Goal: Information Seeking & Learning: Learn about a topic

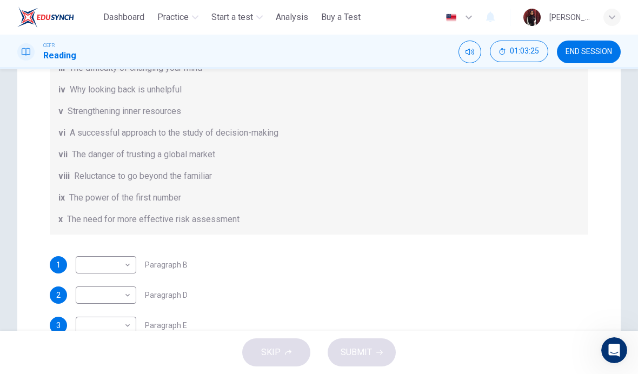
scroll to position [147, 0]
click at [108, 264] on body "This site uses cookies, as explained in our Privacy Policy . If you agree to th…" at bounding box center [319, 187] width 638 height 374
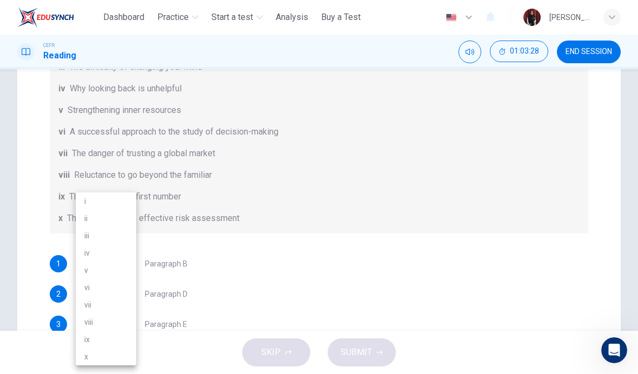
click at [551, 262] on div at bounding box center [319, 187] width 638 height 374
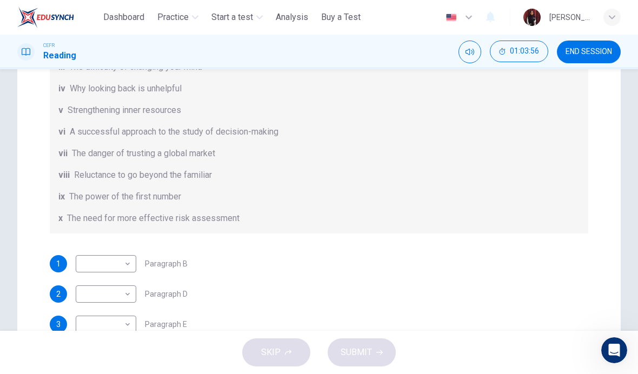
scroll to position [119, 0]
click at [103, 263] on body "This site uses cookies, as explained in our Privacy Policy . If you agree to th…" at bounding box center [319, 187] width 638 height 374
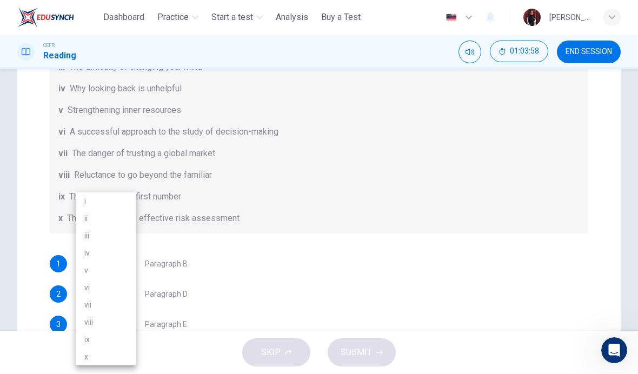
click at [92, 353] on li "x" at bounding box center [106, 356] width 61 height 17
type input "*"
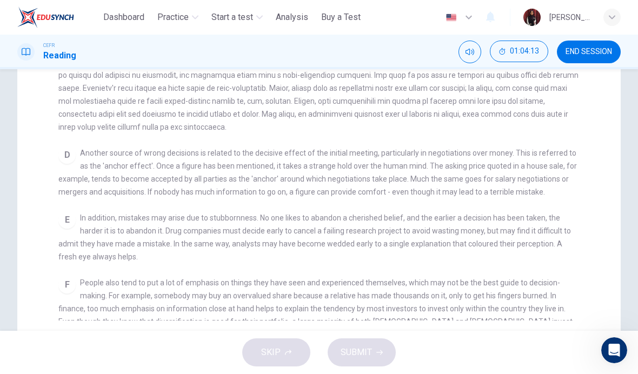
scroll to position [303, 0]
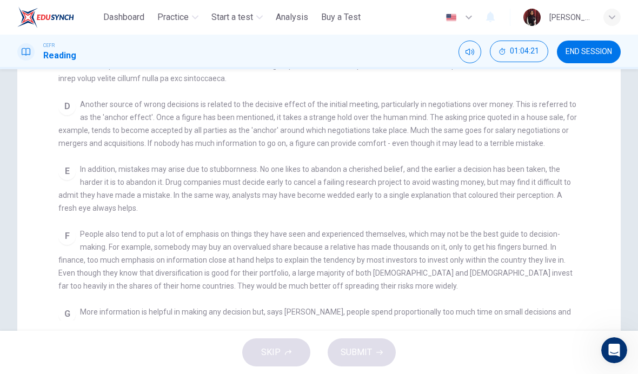
click at [595, 54] on span "END SESSION" at bounding box center [589, 52] width 47 height 9
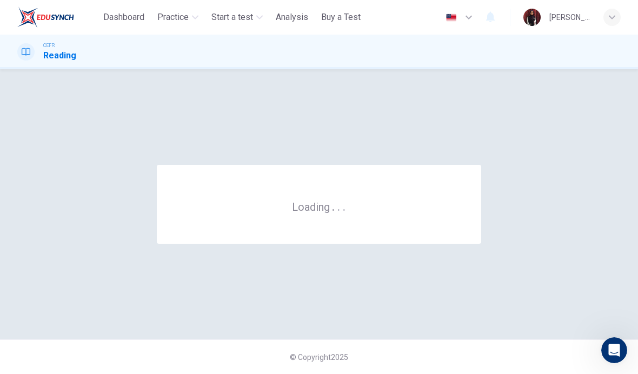
scroll to position [0, 0]
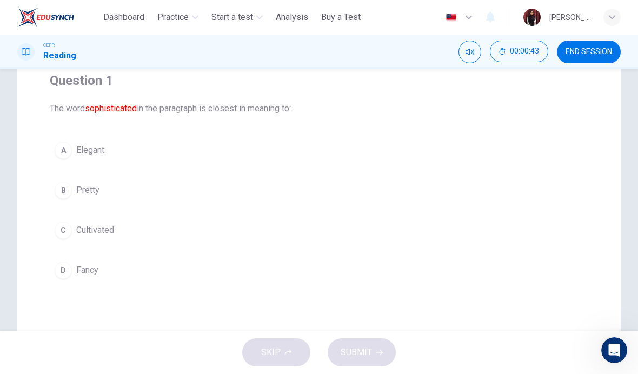
scroll to position [73, 0]
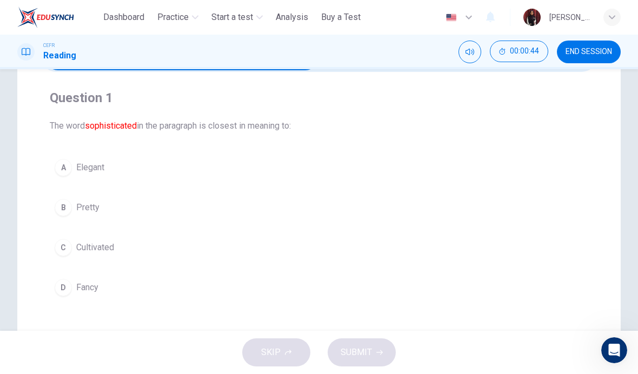
click at [112, 123] on font "sophisticated" at bounding box center [111, 126] width 52 height 10
click at [108, 128] on font "sophisticated" at bounding box center [111, 126] width 52 height 10
click at [71, 249] on div "C" at bounding box center [63, 247] width 17 height 17
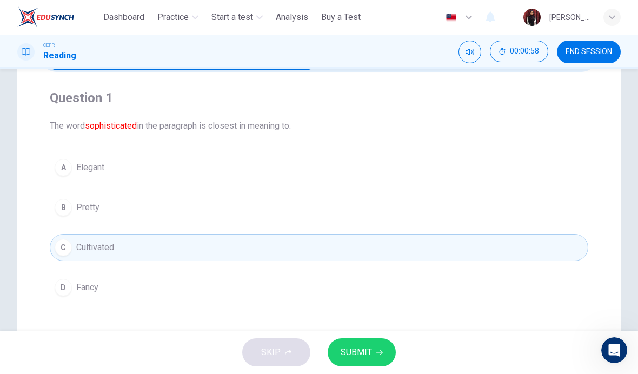
click at [372, 349] on button "SUBMIT" at bounding box center [362, 353] width 68 height 28
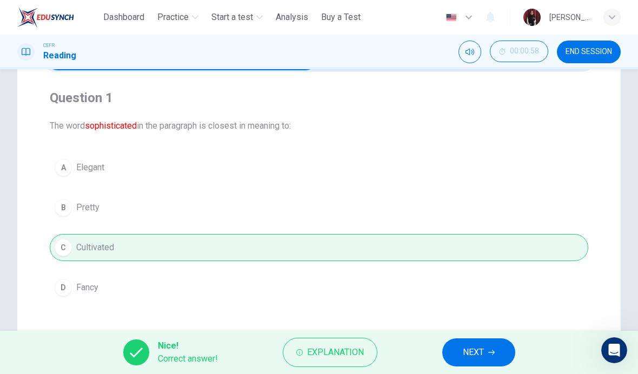
click at [496, 352] on button "NEXT" at bounding box center [478, 353] width 73 height 28
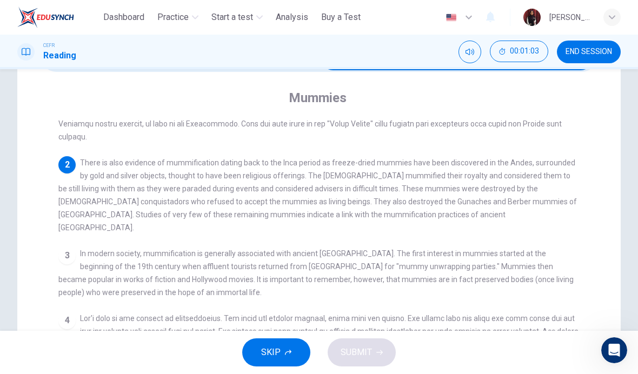
scroll to position [97, 0]
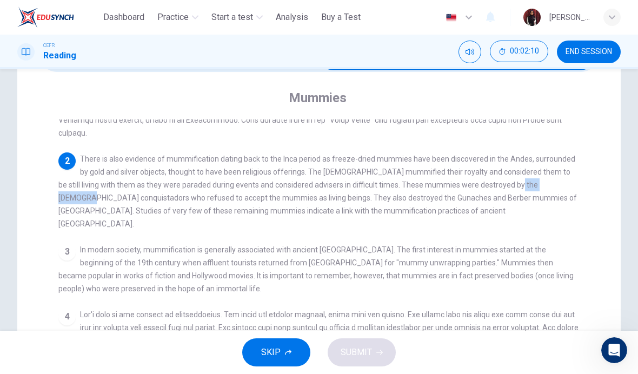
click at [529, 249] on div "3 In modern society, mummification is generally associated with ancient [GEOGRA…" at bounding box center [319, 269] width 522 height 52
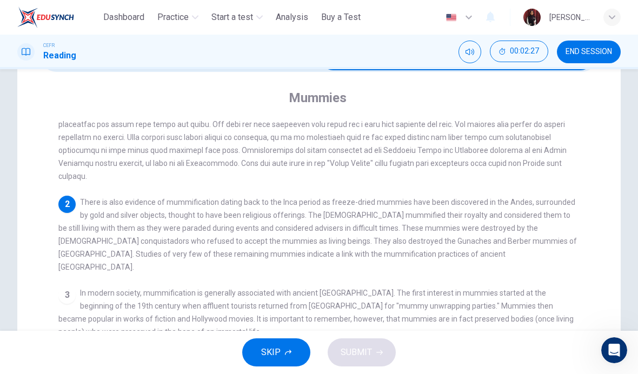
scroll to position [55, 0]
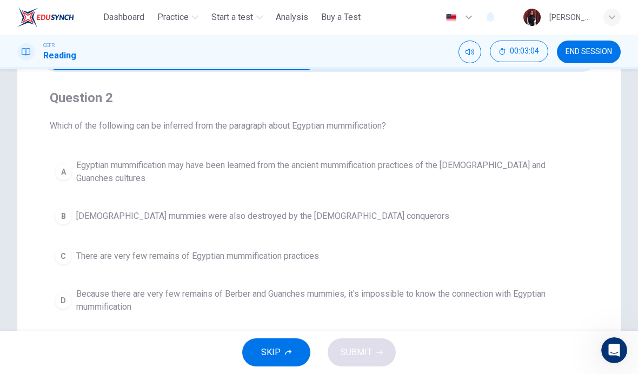
click at [103, 292] on span "Because there are very few remains of Berber and Guanches mummies, it's impossi…" at bounding box center [329, 301] width 507 height 26
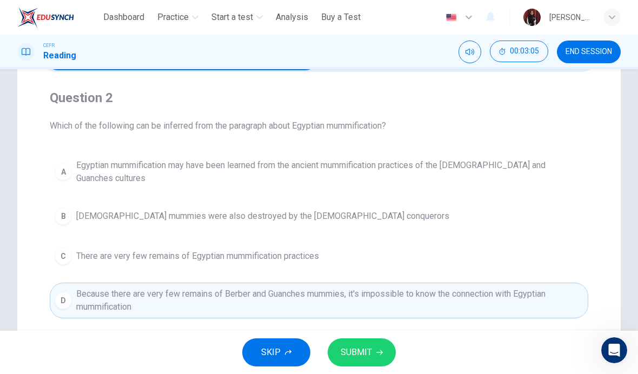
click at [363, 357] on span "SUBMIT" at bounding box center [356, 352] width 31 height 15
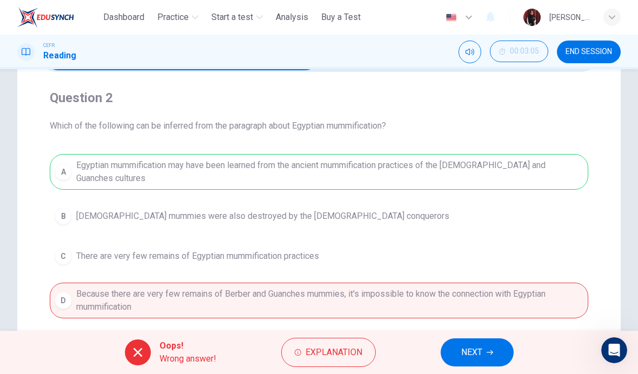
click at [483, 358] on button "NEXT" at bounding box center [477, 353] width 73 height 28
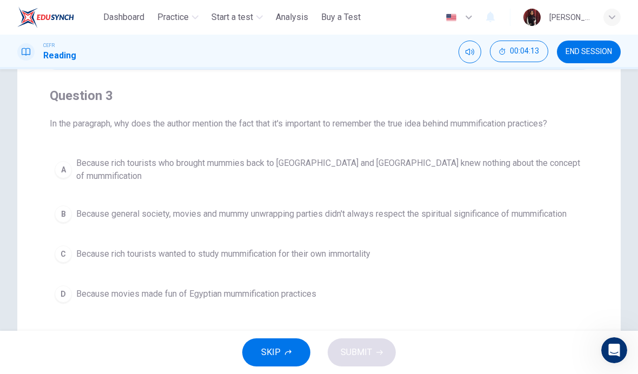
scroll to position [69, 0]
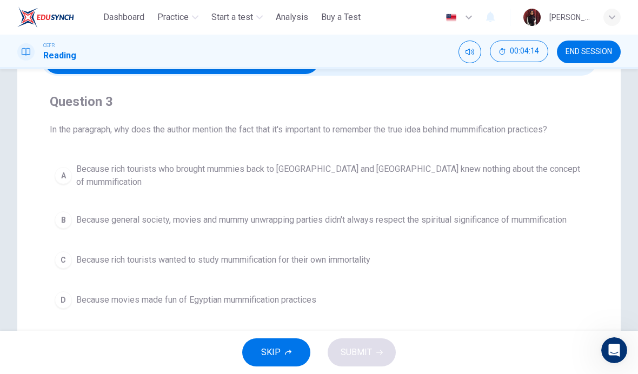
click at [68, 251] on div "C" at bounding box center [63, 259] width 17 height 17
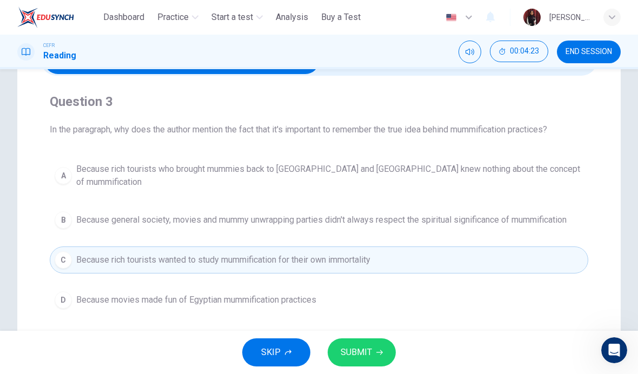
click at [54, 170] on button "A Because rich tourists who brought mummies back to [GEOGRAPHIC_DATA] and [GEOG…" at bounding box center [319, 176] width 539 height 36
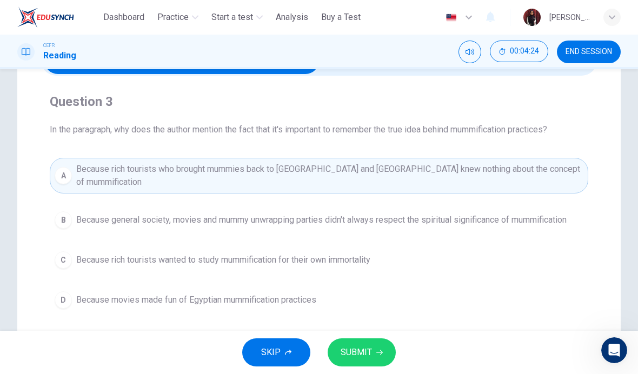
click at [362, 355] on span "SUBMIT" at bounding box center [356, 352] width 31 height 15
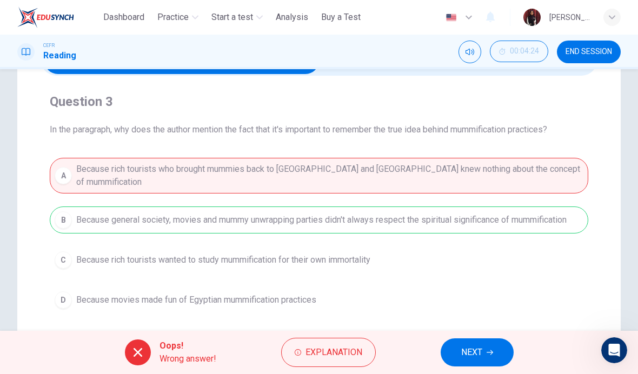
click at [480, 357] on span "NEXT" at bounding box center [471, 352] width 21 height 15
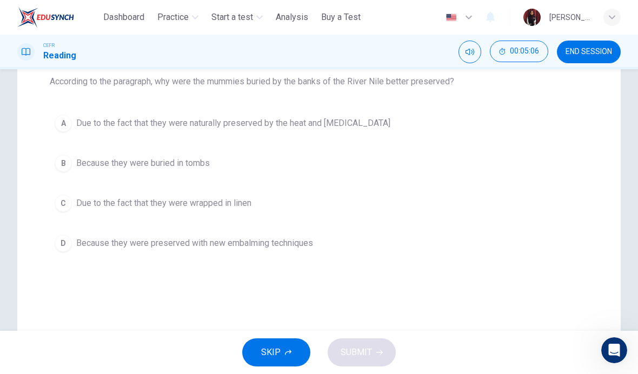
scroll to position [117, 0]
click at [61, 121] on div "A" at bounding box center [63, 123] width 17 height 17
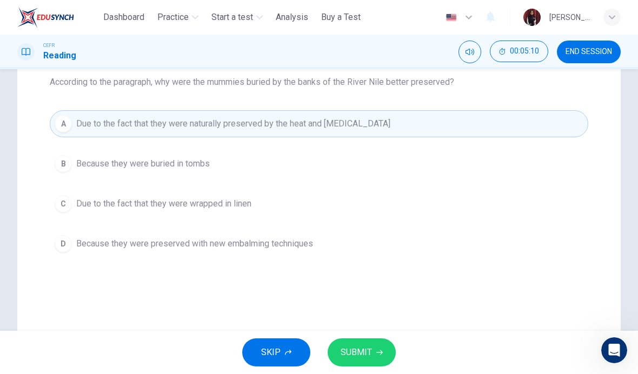
click at [371, 355] on span "SUBMIT" at bounding box center [356, 352] width 31 height 15
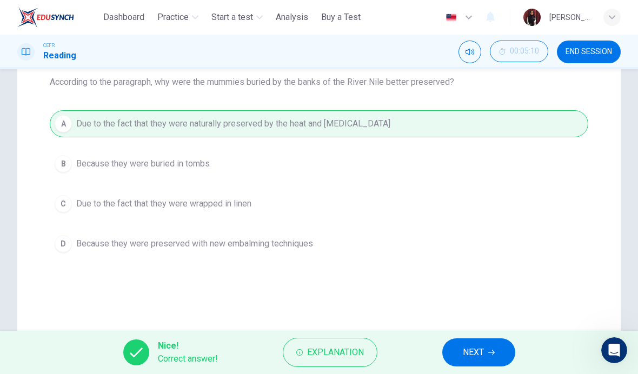
click at [486, 351] on button "NEXT" at bounding box center [478, 353] width 73 height 28
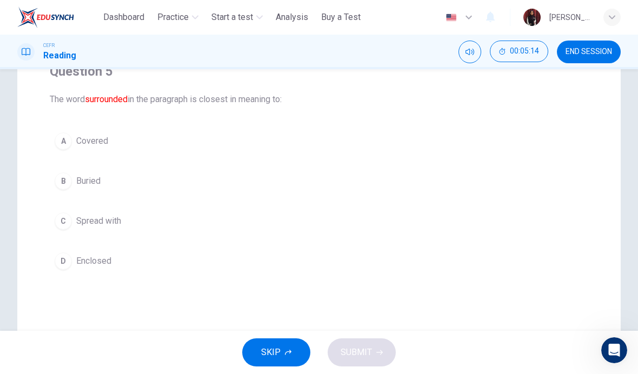
scroll to position [100, 0]
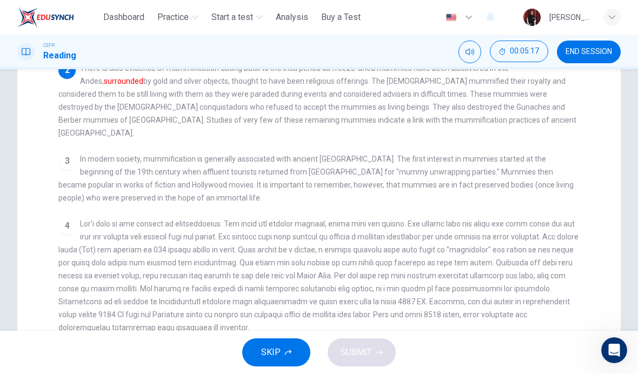
click at [555, 240] on span at bounding box center [318, 276] width 520 height 112
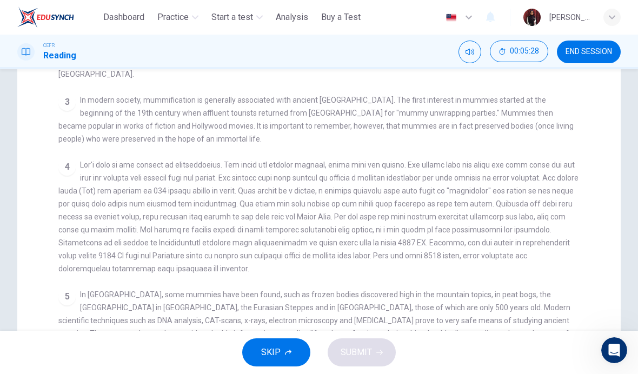
scroll to position [184, 0]
click at [532, 287] on div "5 In [GEOGRAPHIC_DATA], some mummies have been found, such as frozen bodies dis…" at bounding box center [319, 319] width 522 height 65
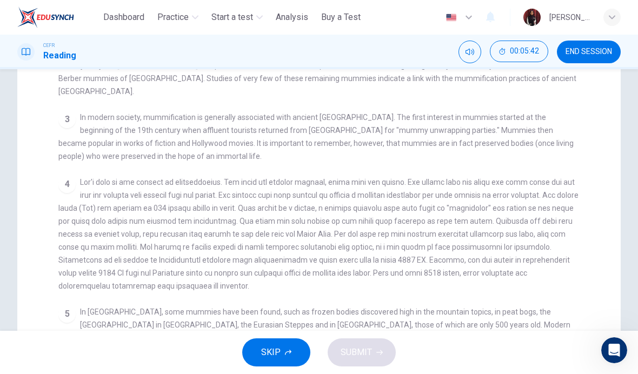
scroll to position [154, 0]
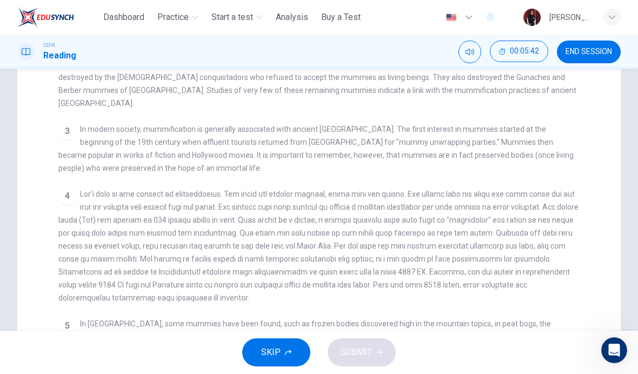
click at [66, 264] on div "4" at bounding box center [319, 246] width 522 height 117
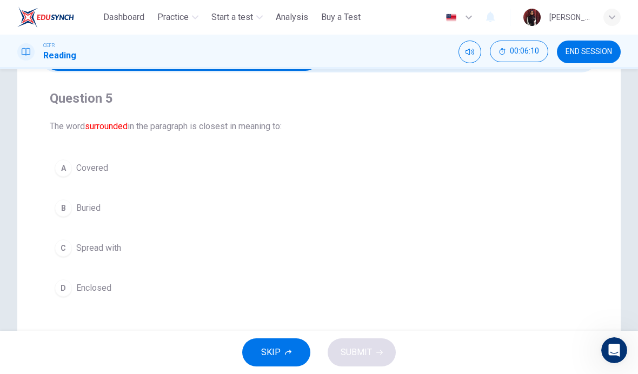
scroll to position [74, 0]
click at [67, 291] on div "D" at bounding box center [63, 287] width 17 height 17
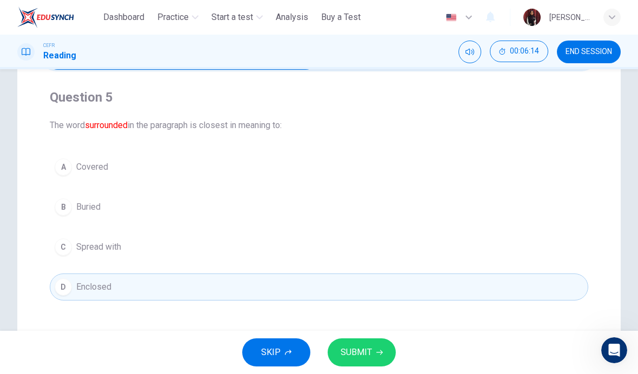
click at [364, 357] on span "SUBMIT" at bounding box center [356, 352] width 31 height 15
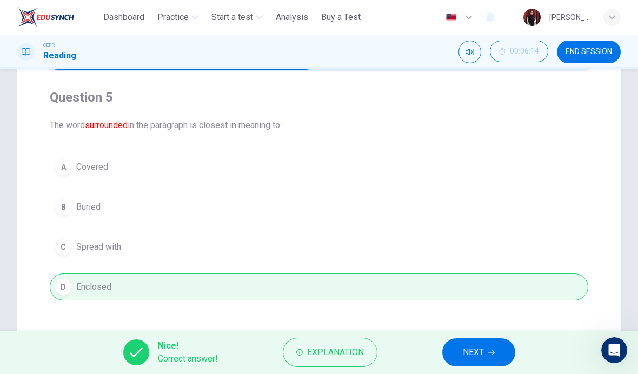
click at [487, 352] on button "NEXT" at bounding box center [478, 353] width 73 height 28
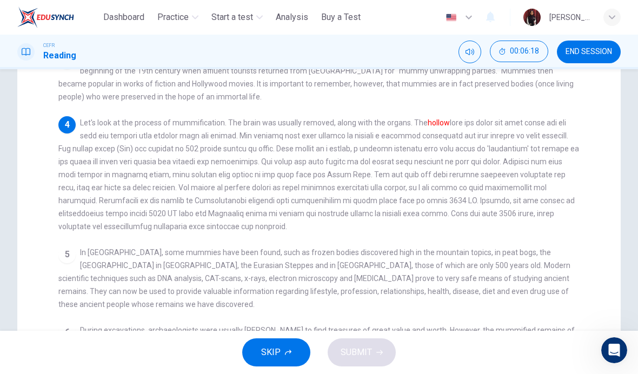
scroll to position [209, 0]
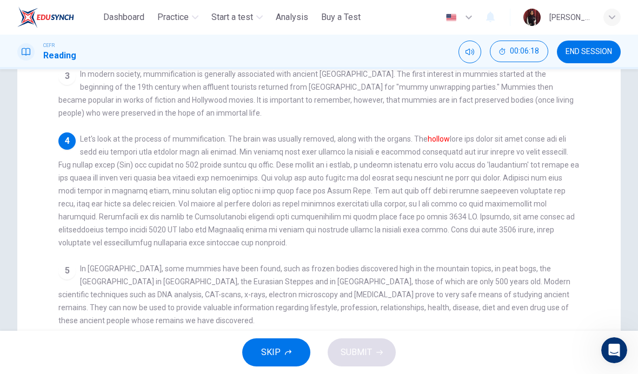
click at [71, 275] on div "5 In [GEOGRAPHIC_DATA], some mummies have been found, such as frozen bodies dis…" at bounding box center [319, 294] width 522 height 65
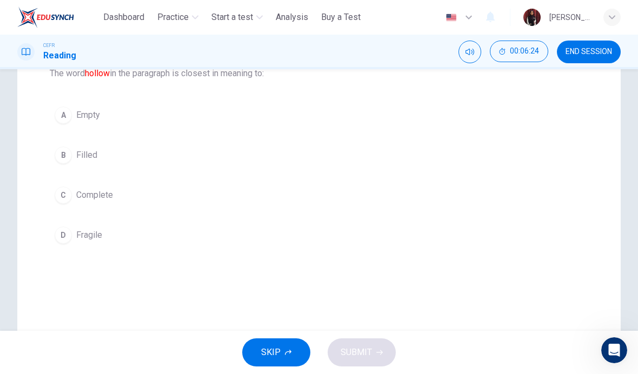
scroll to position [118, 0]
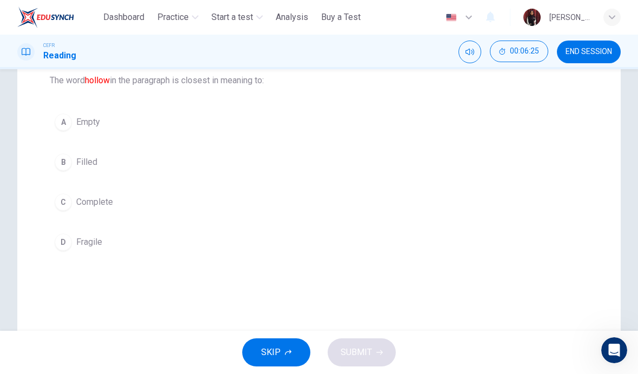
click at [60, 243] on div "D" at bounding box center [63, 242] width 17 height 17
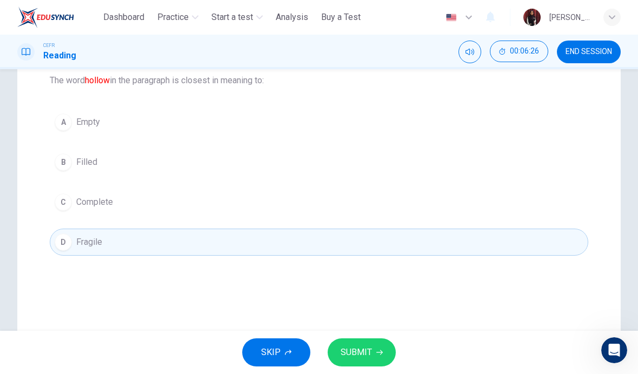
click at [376, 352] on icon "button" at bounding box center [379, 352] width 6 height 6
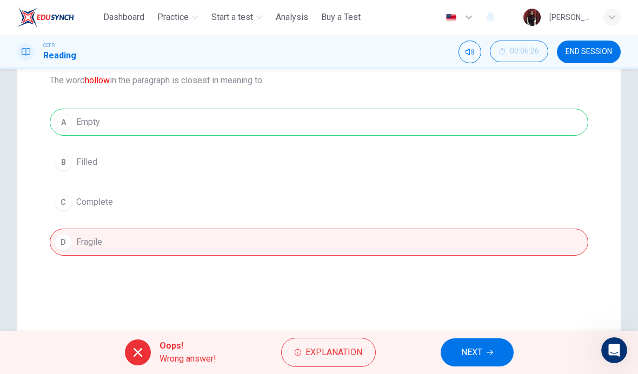
click at [486, 355] on button "NEXT" at bounding box center [477, 353] width 73 height 28
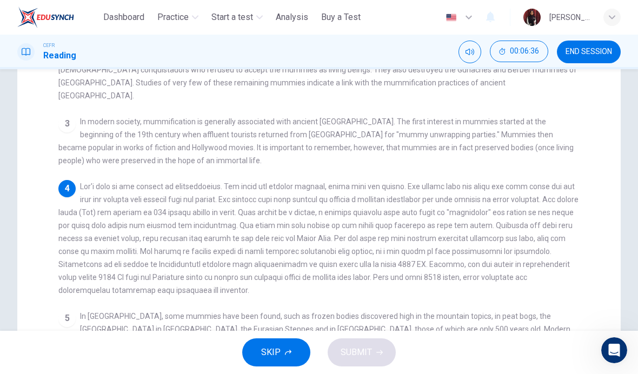
scroll to position [163, 0]
click at [75, 287] on div "1 2 There is also evidence of mummification dating back to the Inca period as f…" at bounding box center [326, 223] width 536 height 387
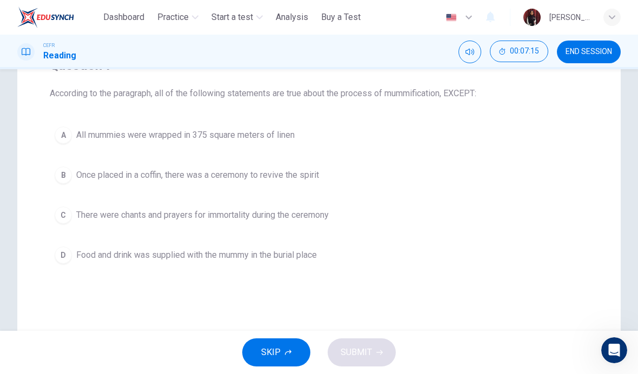
scroll to position [96, 0]
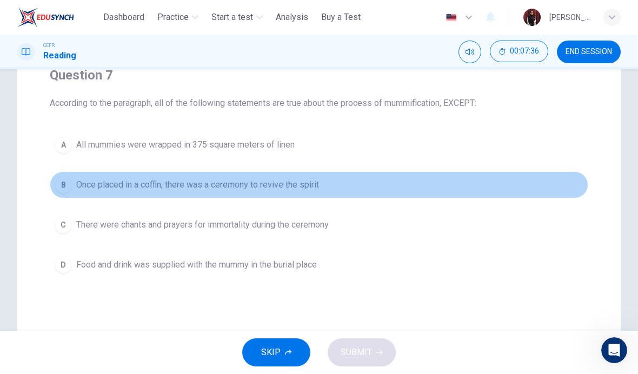
click at [272, 187] on span "Once placed in a coffin, there was a ceremony to revive the spirit" at bounding box center [197, 184] width 243 height 13
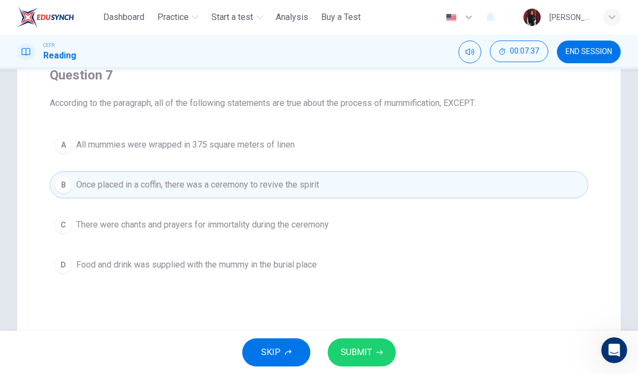
click at [359, 349] on span "SUBMIT" at bounding box center [356, 352] width 31 height 15
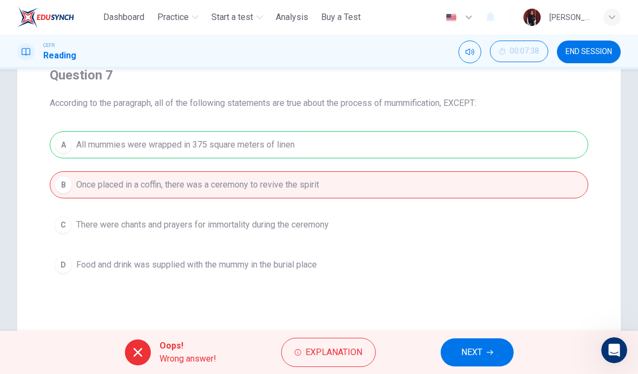
click at [475, 355] on span "NEXT" at bounding box center [471, 352] width 21 height 15
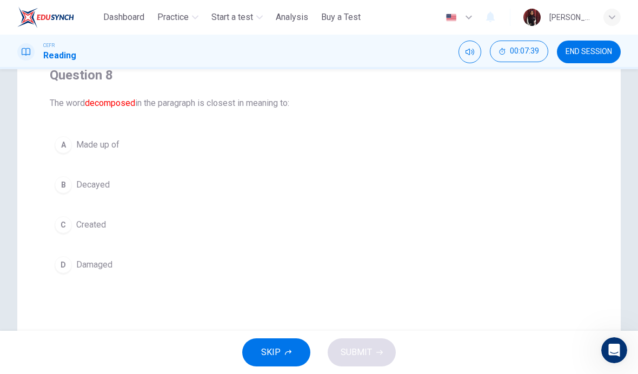
click at [63, 184] on div "B" at bounding box center [63, 184] width 17 height 17
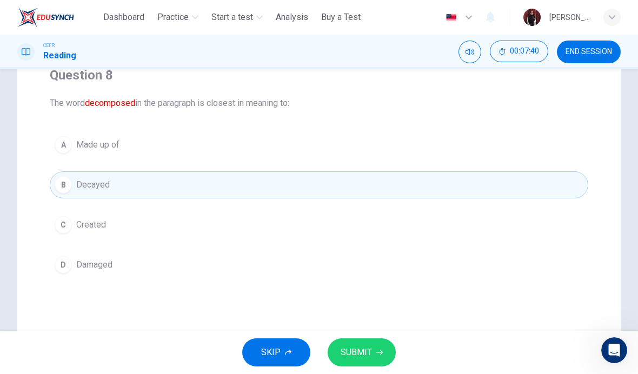
click at [362, 347] on span "SUBMIT" at bounding box center [356, 352] width 31 height 15
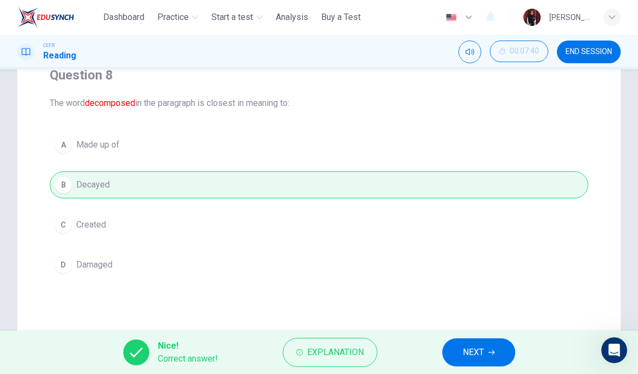
click at [481, 353] on span "NEXT" at bounding box center [473, 352] width 21 height 15
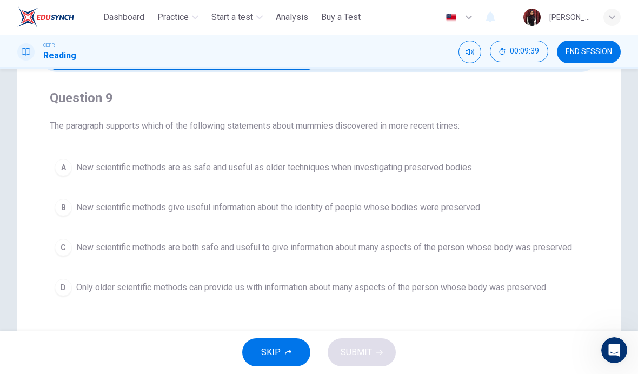
scroll to position [72, 0]
click at [159, 251] on span "New scientific methods are both safe and useful to give information about many …" at bounding box center [324, 248] width 496 height 13
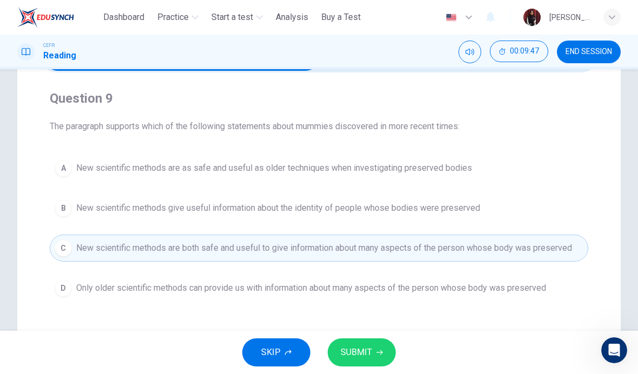
click at [236, 207] on span "New scientific methods give useful information about the identity of people who…" at bounding box center [278, 208] width 404 height 13
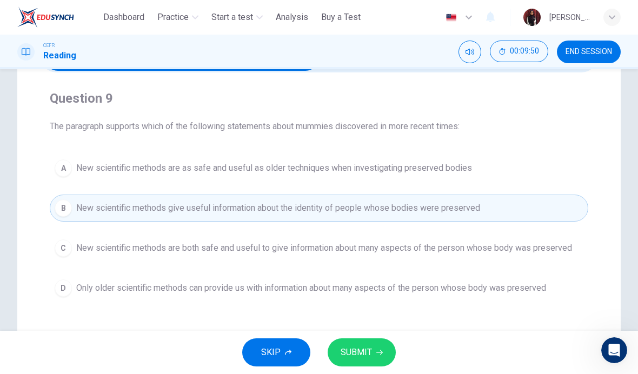
click at [225, 242] on span "New scientific methods are both safe and useful to give information about many …" at bounding box center [324, 248] width 496 height 13
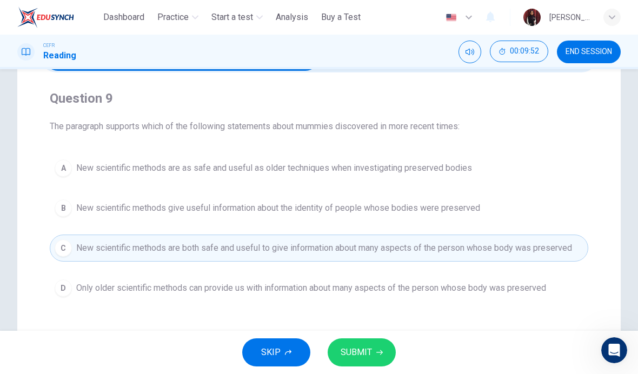
click at [371, 350] on span "SUBMIT" at bounding box center [356, 352] width 31 height 15
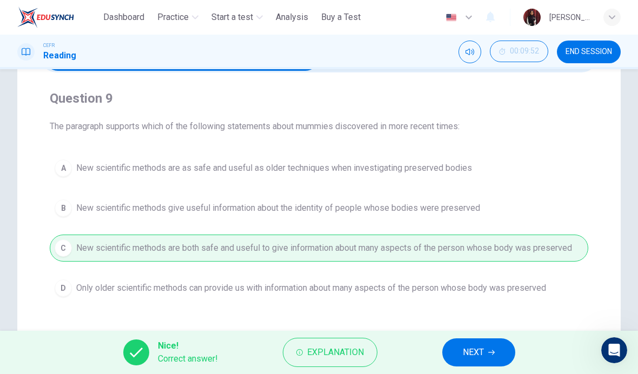
click at [468, 349] on span "NEXT" at bounding box center [473, 352] width 21 height 15
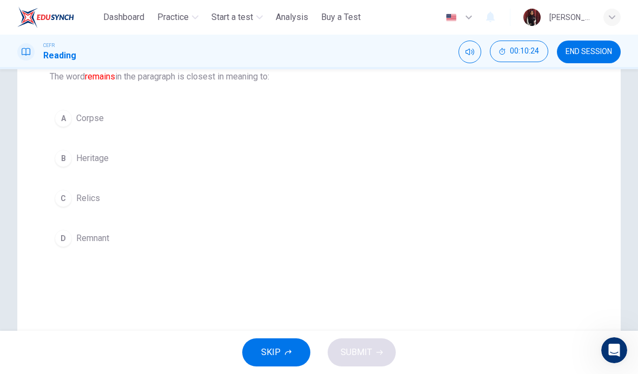
scroll to position [123, 0]
click at [68, 121] on div "A" at bounding box center [63, 117] width 17 height 17
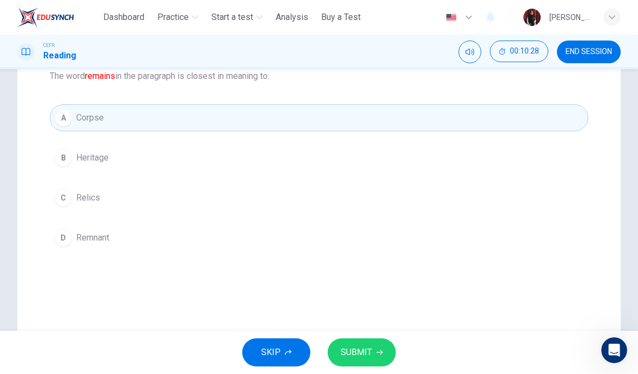
click at [359, 356] on span "SUBMIT" at bounding box center [356, 352] width 31 height 15
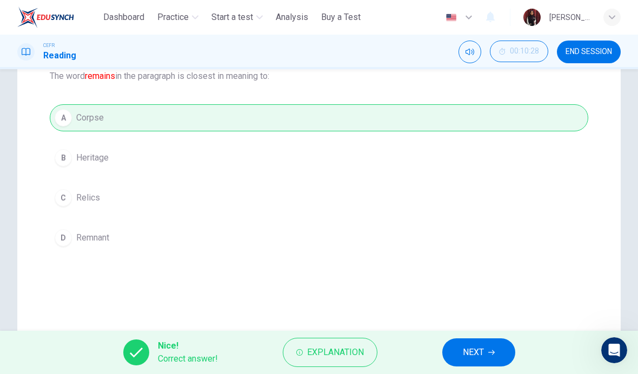
click at [472, 357] on span "NEXT" at bounding box center [473, 352] width 21 height 15
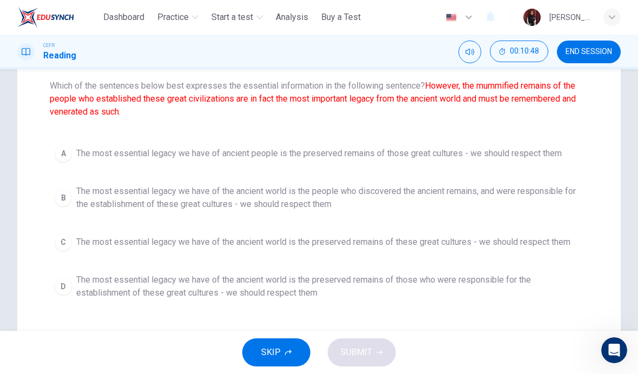
scroll to position [112, 0]
click at [367, 161] on button "A The most essential legacy we have of ancient people is the preserved remains …" at bounding box center [319, 154] width 539 height 27
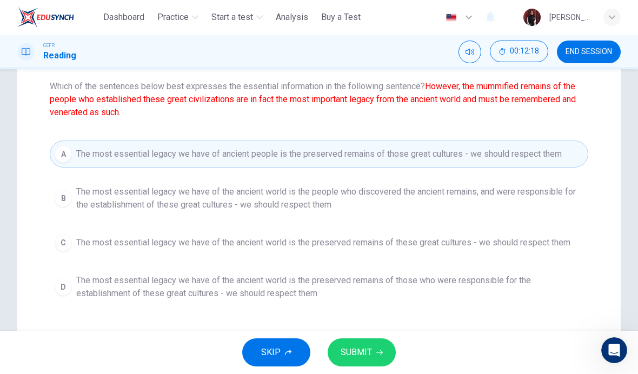
click at [364, 352] on span "SUBMIT" at bounding box center [356, 352] width 31 height 15
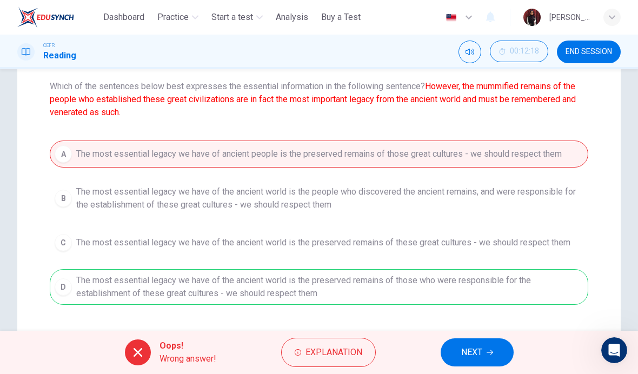
click at [487, 349] on icon "button" at bounding box center [490, 352] width 6 height 6
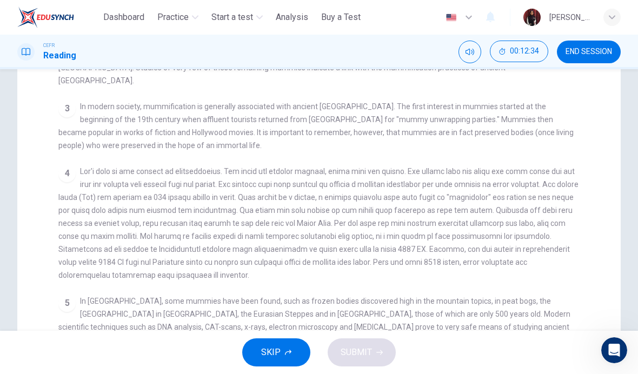
scroll to position [174, 0]
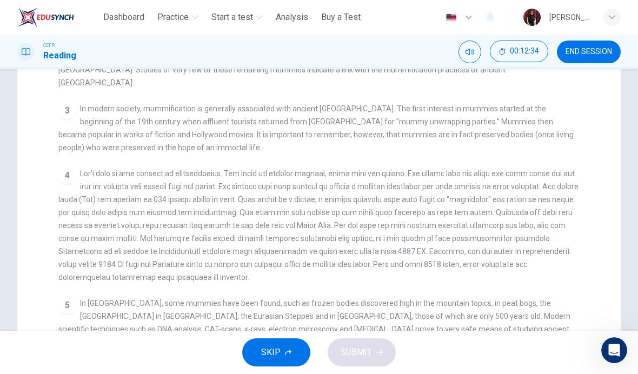
click at [527, 269] on div "4" at bounding box center [319, 225] width 522 height 117
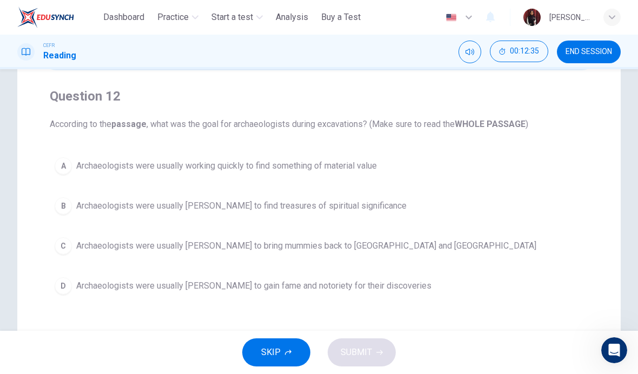
scroll to position [72, 0]
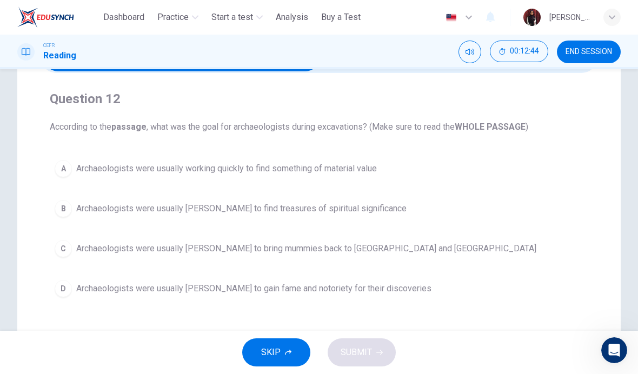
click at [354, 169] on span "Archaeologists were usually working quickly to find something of material value" at bounding box center [226, 168] width 301 height 13
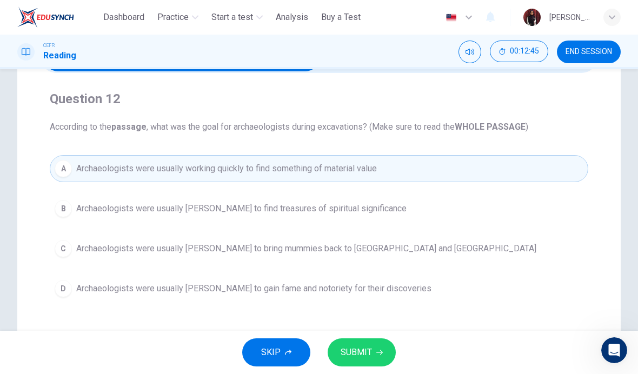
click at [366, 355] on span "SUBMIT" at bounding box center [356, 352] width 31 height 15
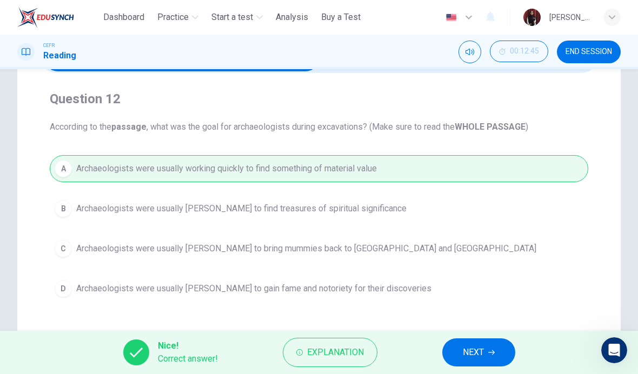
click at [486, 352] on button "NEXT" at bounding box center [478, 353] width 73 height 28
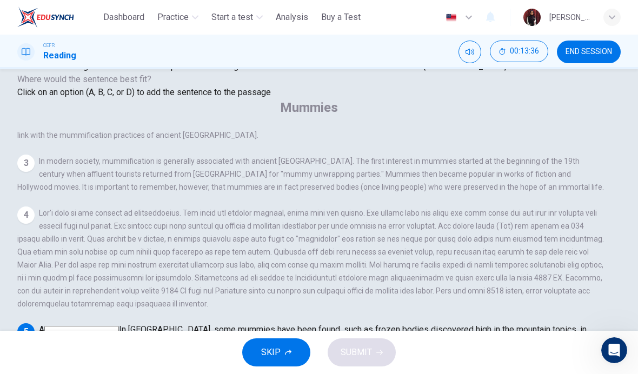
scroll to position [584, 0]
click at [111, 352] on input at bounding box center [73, 357] width 75 height 10
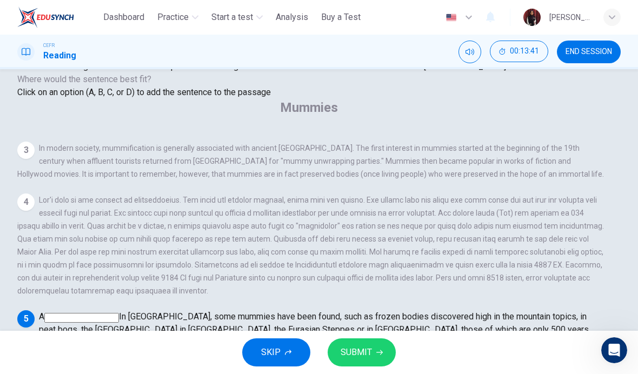
scroll to position [602, 0]
click at [231, 365] on input at bounding box center [193, 370] width 75 height 10
click at [119, 313] on input at bounding box center [81, 318] width 75 height 10
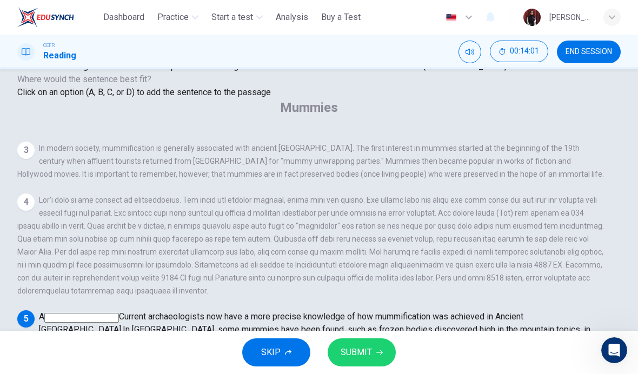
click at [362, 350] on span "SUBMIT" at bounding box center [356, 352] width 31 height 15
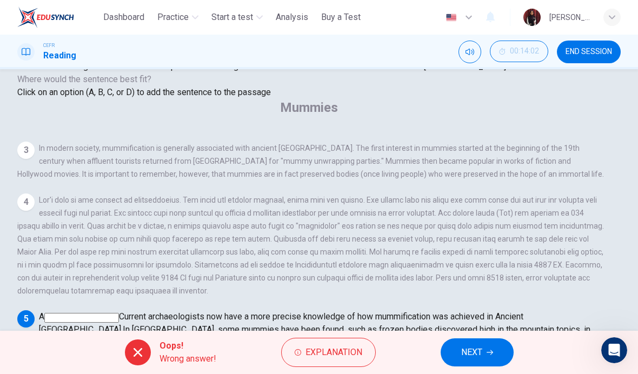
click at [341, 353] on span "Explanation" at bounding box center [334, 352] width 57 height 15
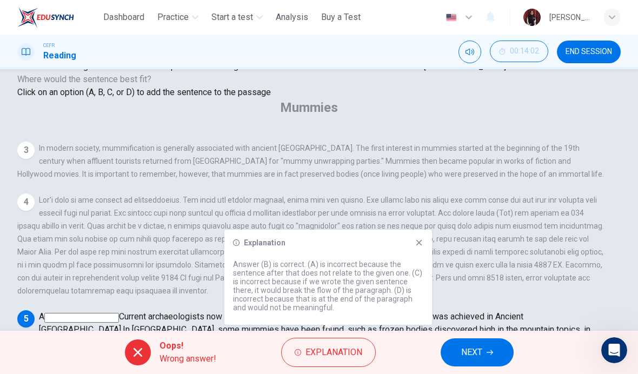
click at [475, 354] on span "NEXT" at bounding box center [471, 352] width 21 height 15
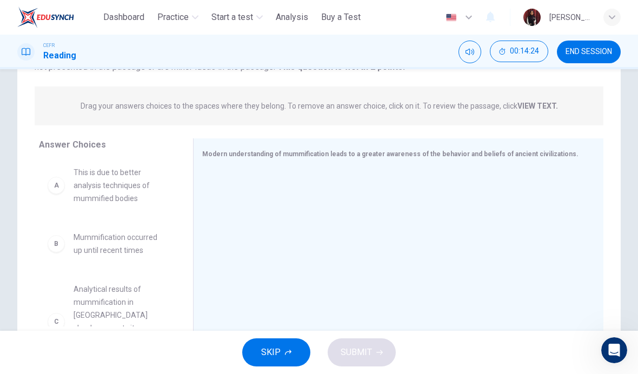
scroll to position [2, 0]
click at [130, 189] on span "This is due to better analysis techniques of mummified bodies" at bounding box center [121, 186] width 94 height 39
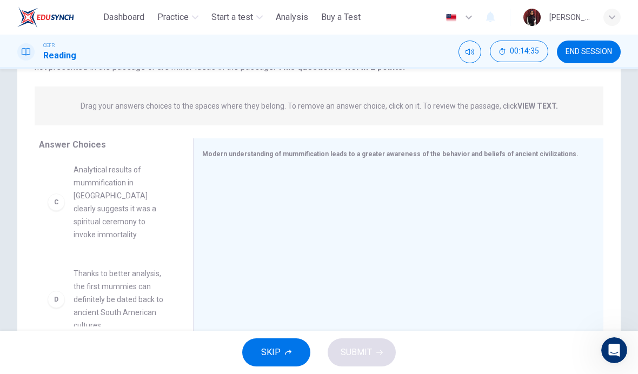
scroll to position [132, 0]
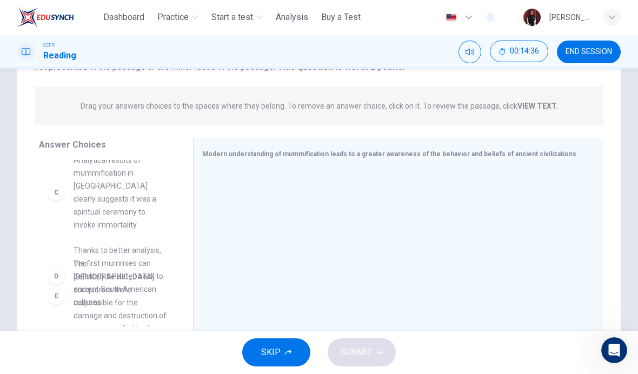
click at [147, 239] on div "A This is due to better analysis techniques of mummified bodies B Mummification…" at bounding box center [111, 243] width 145 height 167
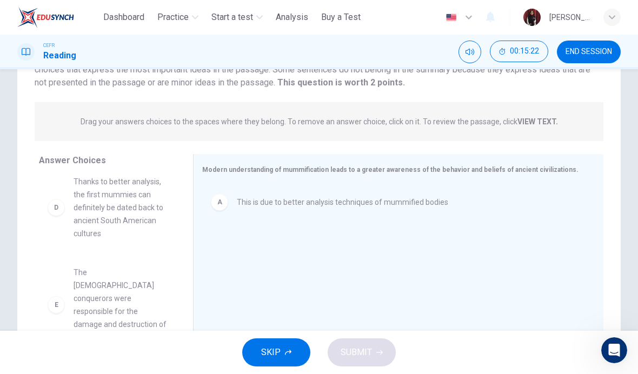
scroll to position [165, 0]
click at [116, 281] on div "B Mummification occurred up until recent times C Analytical results of mummific…" at bounding box center [111, 259] width 145 height 167
click at [58, 279] on div "B Mummification occurred up until recent times C Analytical results of mummific…" at bounding box center [111, 259] width 145 height 167
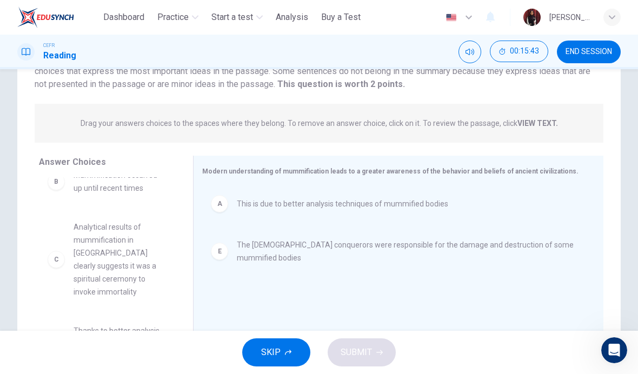
scroll to position [29, 0]
click at [150, 249] on span "Analytical results of mummification in [GEOGRAPHIC_DATA] clearly suggests it wa…" at bounding box center [121, 248] width 94 height 78
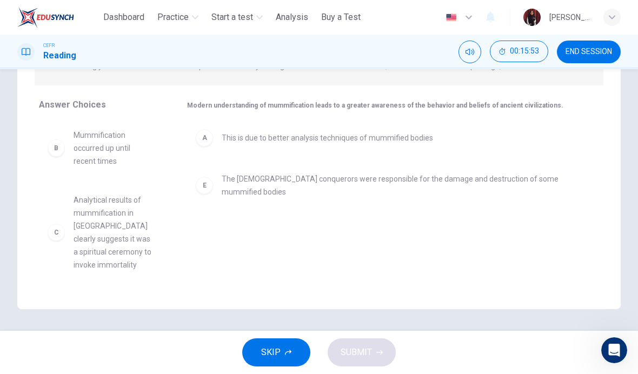
scroll to position [0, 0]
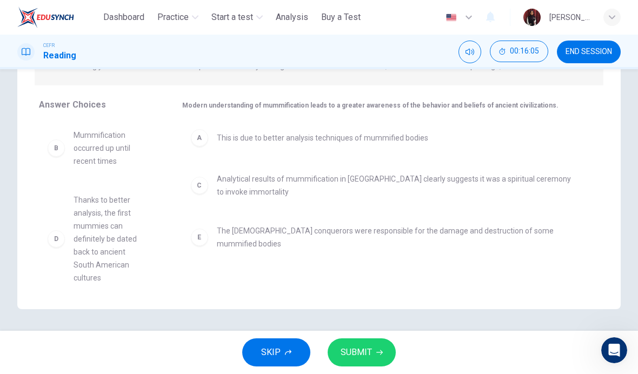
click at [367, 354] on span "SUBMIT" at bounding box center [356, 352] width 31 height 15
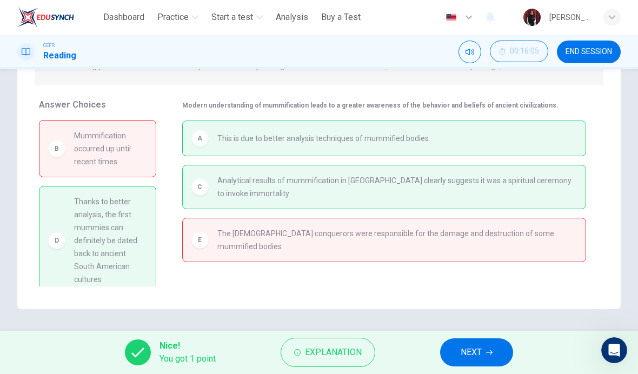
click at [478, 358] on span "NEXT" at bounding box center [471, 352] width 21 height 15
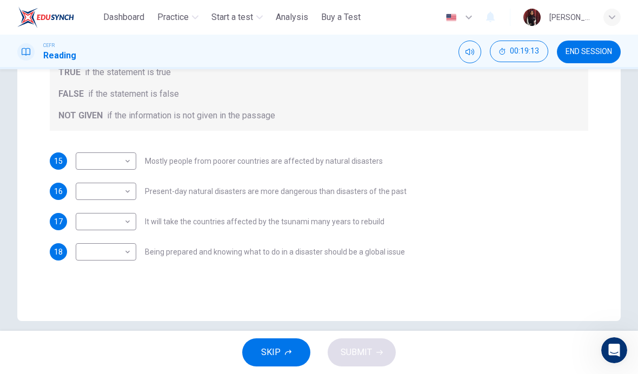
scroll to position [204, 0]
click at [131, 164] on body "This site uses cookies, as explained in our Privacy Policy . If you agree to th…" at bounding box center [319, 187] width 638 height 374
click at [128, 215] on li "NOT GIVEN" at bounding box center [106, 213] width 61 height 17
type input "*********"
click at [130, 188] on body "This site uses cookies, as explained in our Privacy Policy . If you agree to th…" at bounding box center [319, 187] width 638 height 374
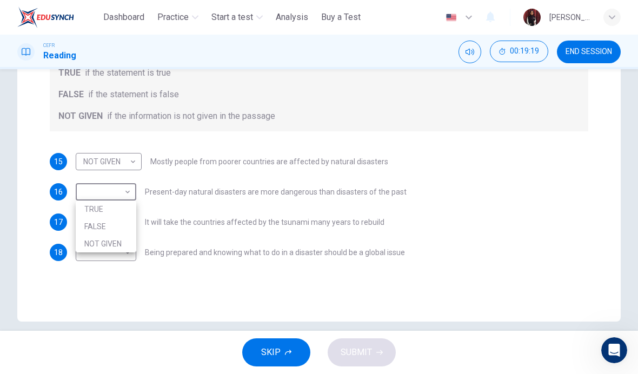
click at [120, 208] on li "TRUE" at bounding box center [106, 209] width 61 height 17
type input "****"
click at [125, 224] on body "This site uses cookies, as explained in our Privacy Policy . If you agree to th…" at bounding box center [319, 187] width 638 height 374
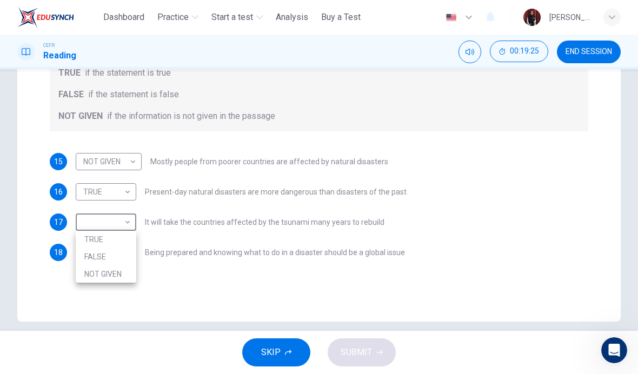
click at [123, 242] on li "TRUE" at bounding box center [106, 239] width 61 height 17
type input "****"
click at [122, 259] on body "This site uses cookies, as explained in our Privacy Policy . If you agree to th…" at bounding box center [319, 187] width 638 height 374
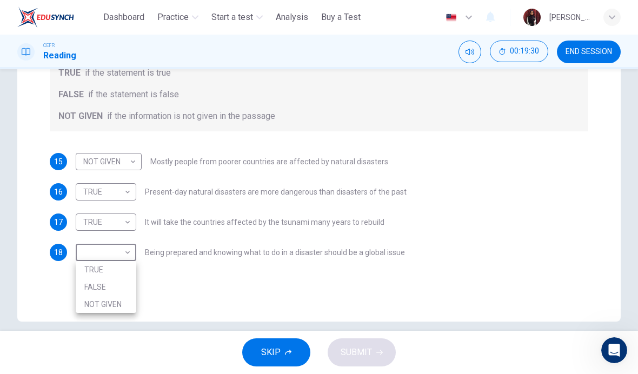
click at [116, 270] on li "TRUE" at bounding box center [106, 269] width 61 height 17
type input "****"
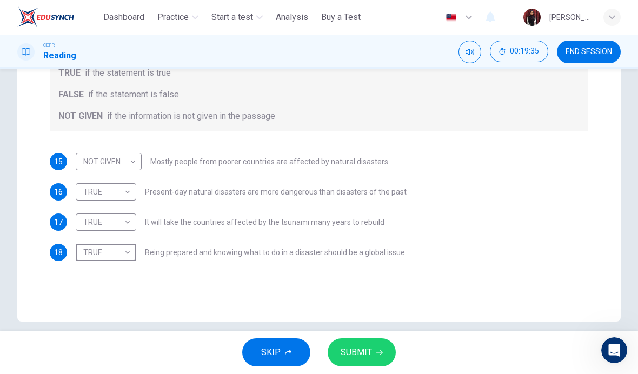
click at [365, 353] on span "SUBMIT" at bounding box center [356, 352] width 31 height 15
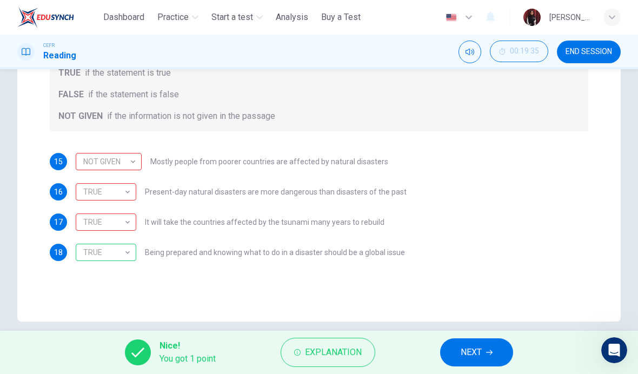
click at [345, 357] on span "Explanation" at bounding box center [333, 352] width 57 height 15
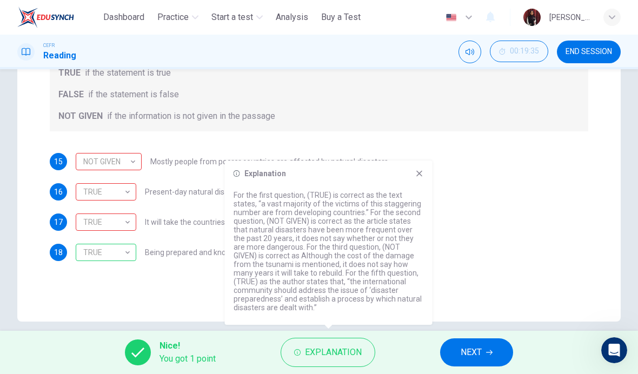
click at [472, 355] on span "NEXT" at bounding box center [471, 352] width 21 height 15
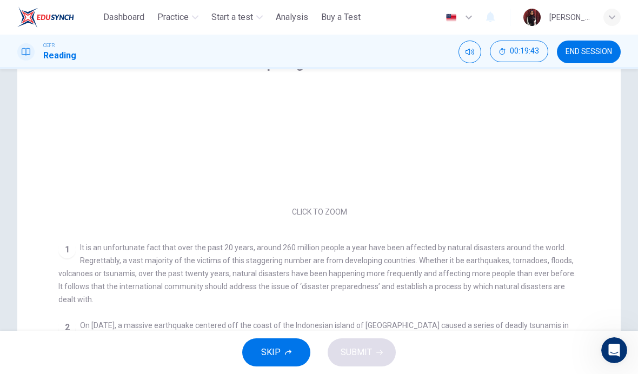
scroll to position [80, 0]
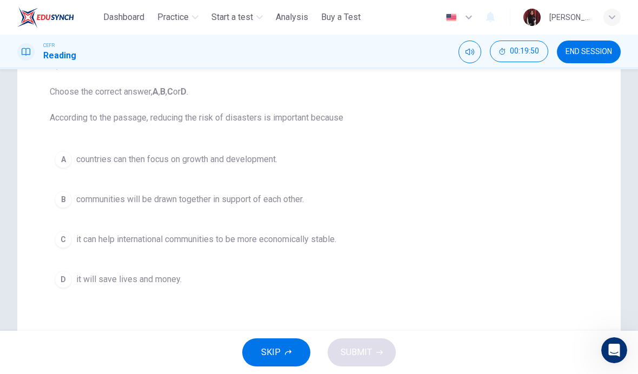
click at [162, 280] on span "it will save lives and money." at bounding box center [128, 279] width 105 height 13
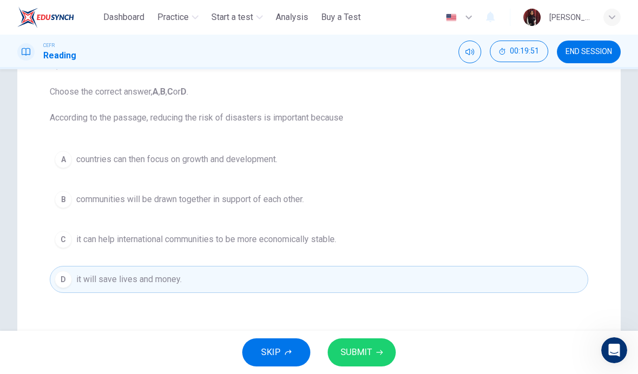
click at [369, 350] on span "SUBMIT" at bounding box center [356, 352] width 31 height 15
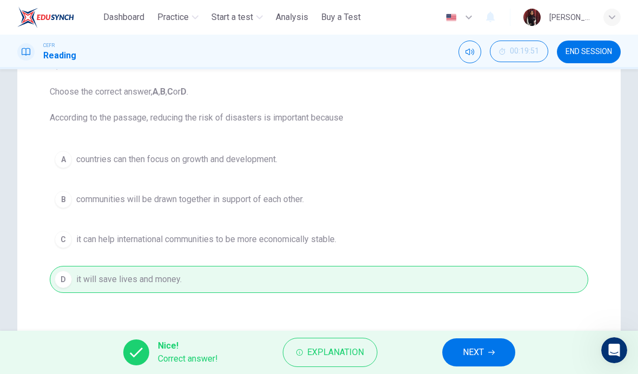
click at [483, 344] on button "NEXT" at bounding box center [478, 353] width 73 height 28
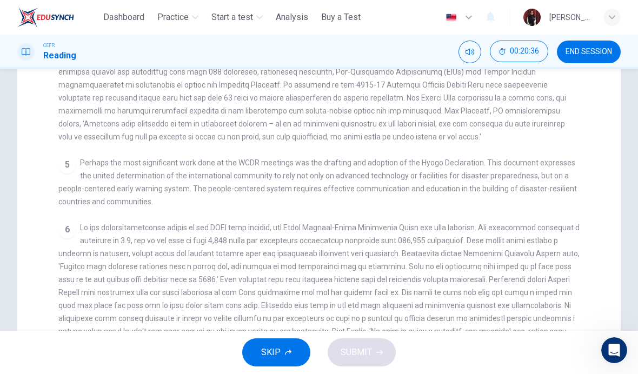
scroll to position [196, 0]
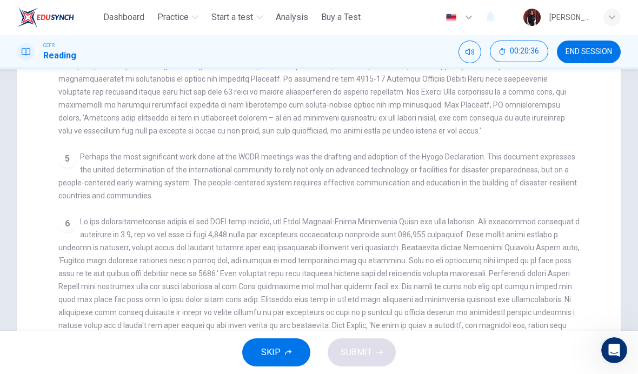
click at [552, 217] on div "6" at bounding box center [319, 293] width 522 height 156
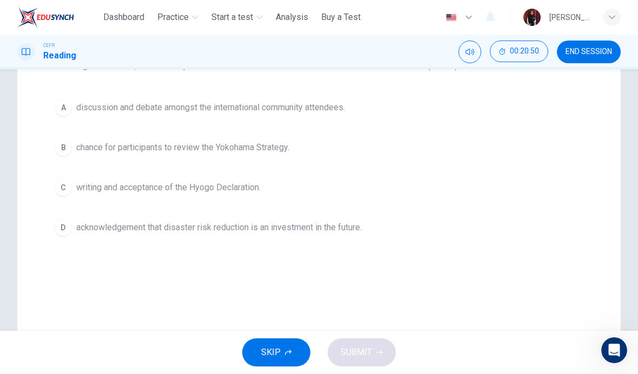
scroll to position [160, 0]
click at [329, 228] on span "acknowledgement that disaster risk reduction is an investment in the future." at bounding box center [219, 227] width 286 height 13
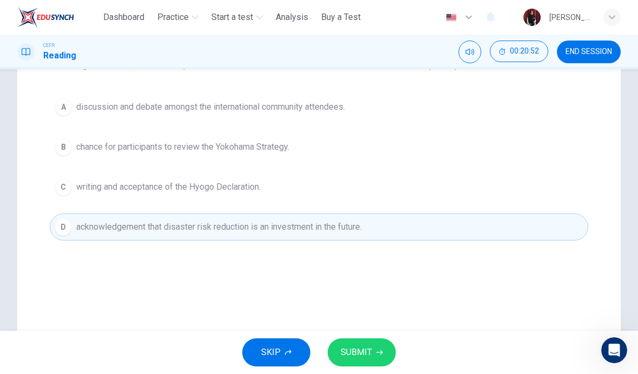
click at [362, 358] on span "SUBMIT" at bounding box center [356, 352] width 31 height 15
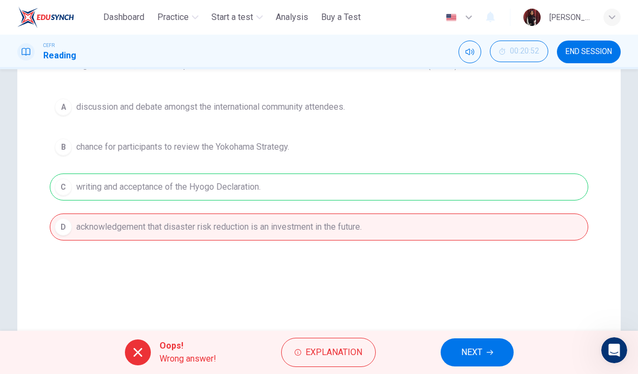
click at [482, 354] on span "NEXT" at bounding box center [471, 352] width 21 height 15
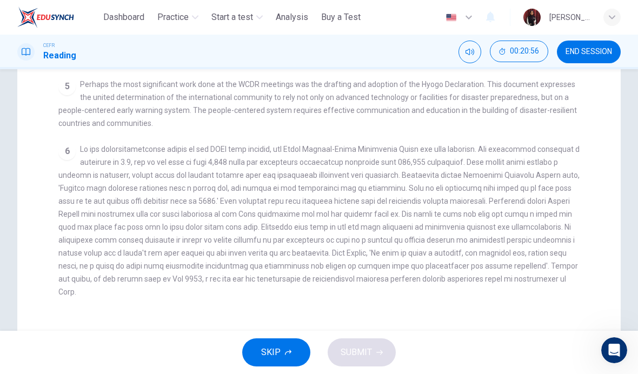
scroll to position [267, 0]
click at [499, 217] on div "6" at bounding box center [319, 222] width 522 height 156
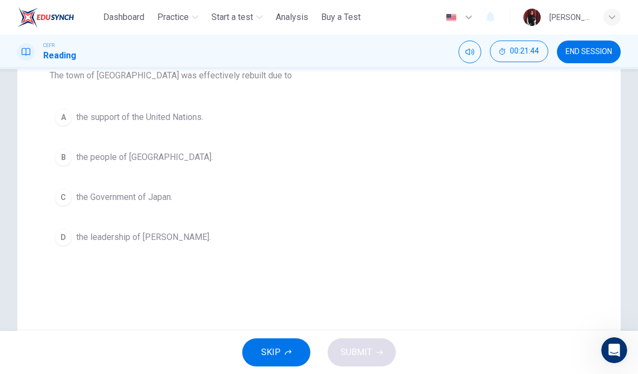
scroll to position [147, 0]
click at [192, 247] on button "D the leadership of [PERSON_NAME]." at bounding box center [319, 239] width 539 height 27
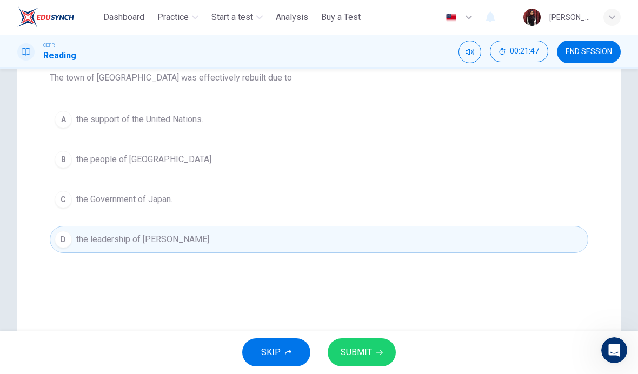
click at [130, 162] on span "the people of [GEOGRAPHIC_DATA]." at bounding box center [144, 159] width 137 height 13
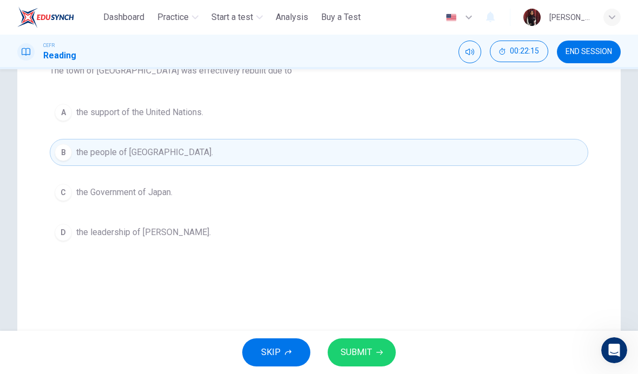
scroll to position [155, 0]
click at [200, 226] on span "the leadership of [PERSON_NAME]." at bounding box center [143, 232] width 135 height 13
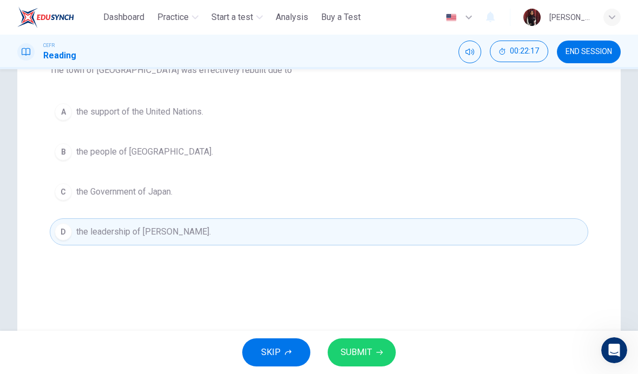
click at [362, 359] on span "SUBMIT" at bounding box center [356, 352] width 31 height 15
